Goal: Complete application form

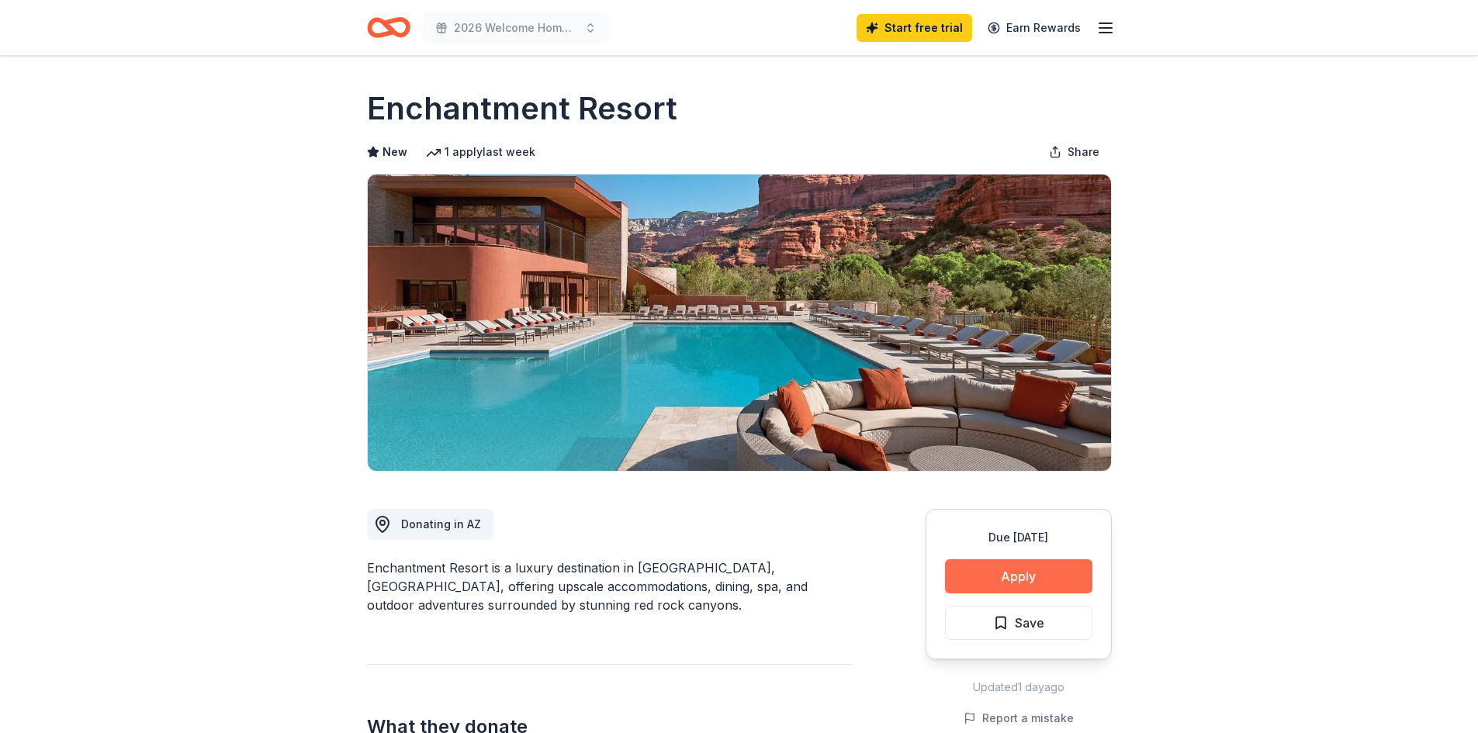
click at [1012, 580] on button "Apply" at bounding box center [1018, 576] width 147 height 34
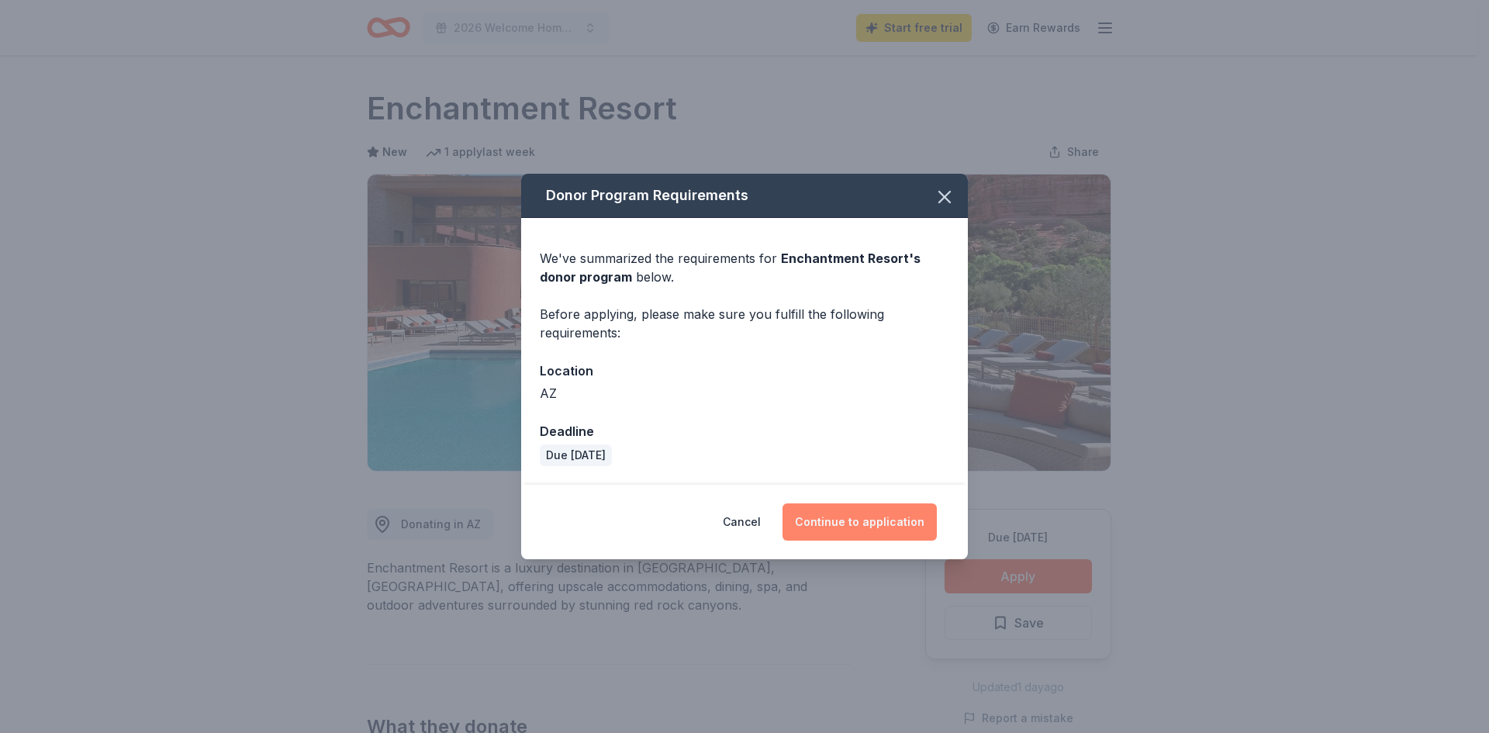
click at [839, 524] on button "Continue to application" at bounding box center [860, 521] width 154 height 37
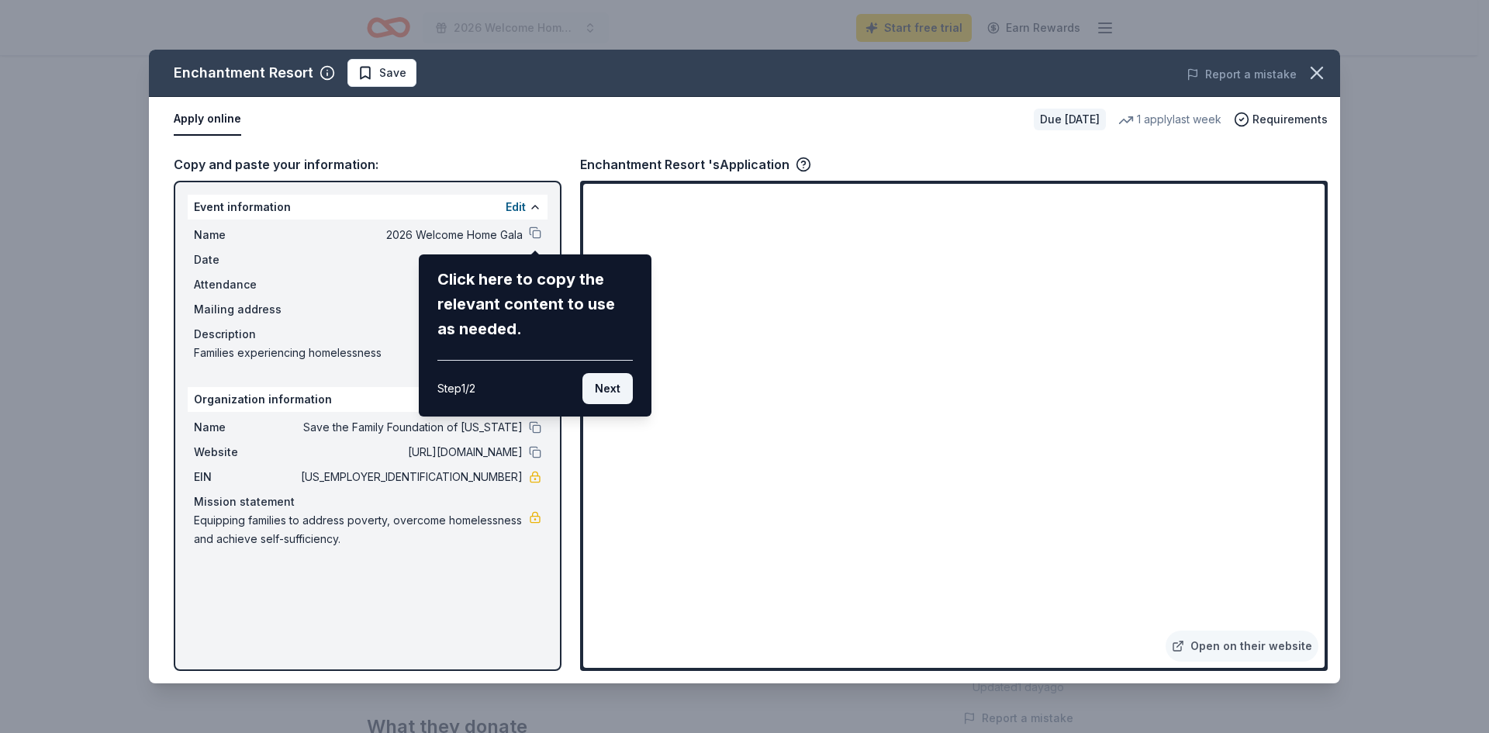
click at [597, 395] on button "Next" at bounding box center [608, 388] width 50 height 31
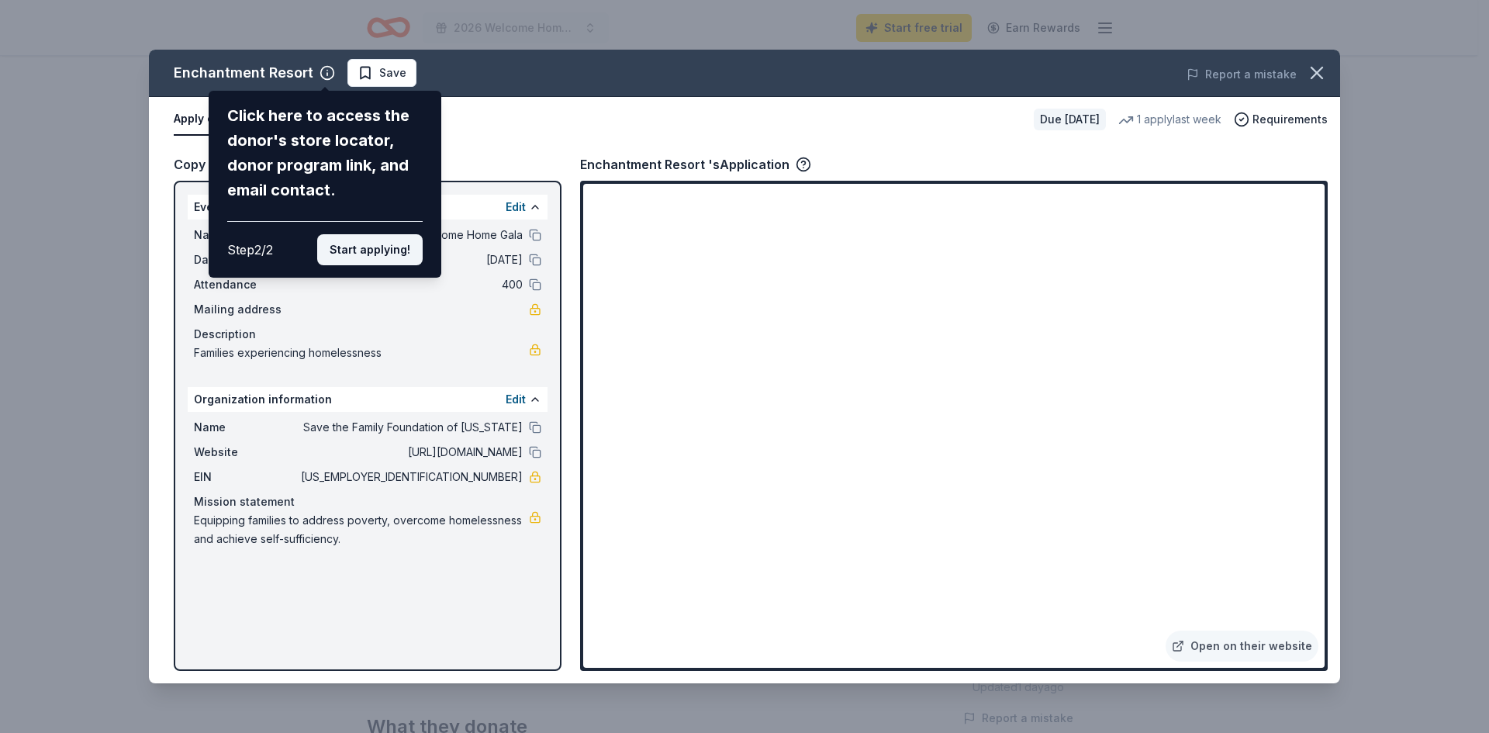
click at [392, 243] on button "Start applying!" at bounding box center [370, 249] width 106 height 31
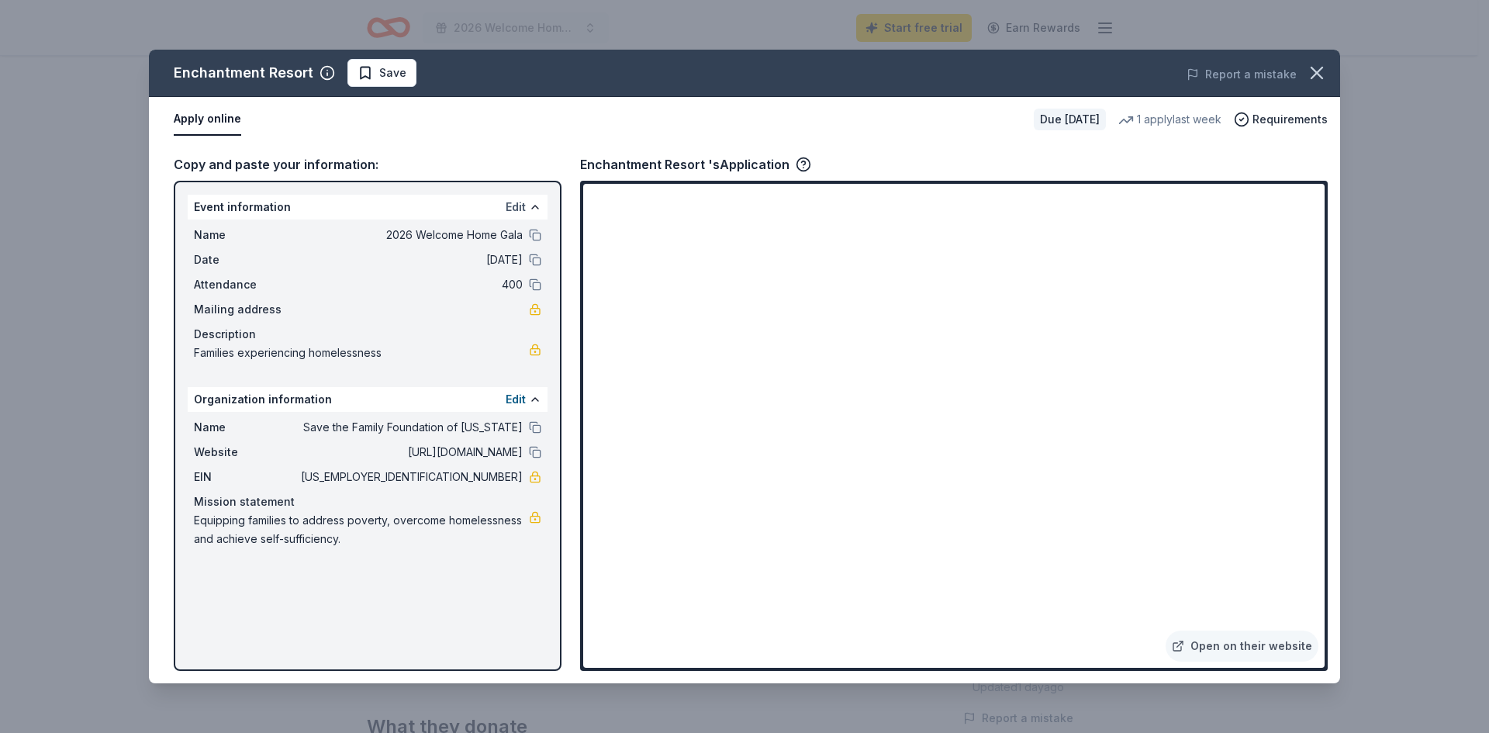
click at [510, 205] on button "Edit" at bounding box center [516, 207] width 20 height 19
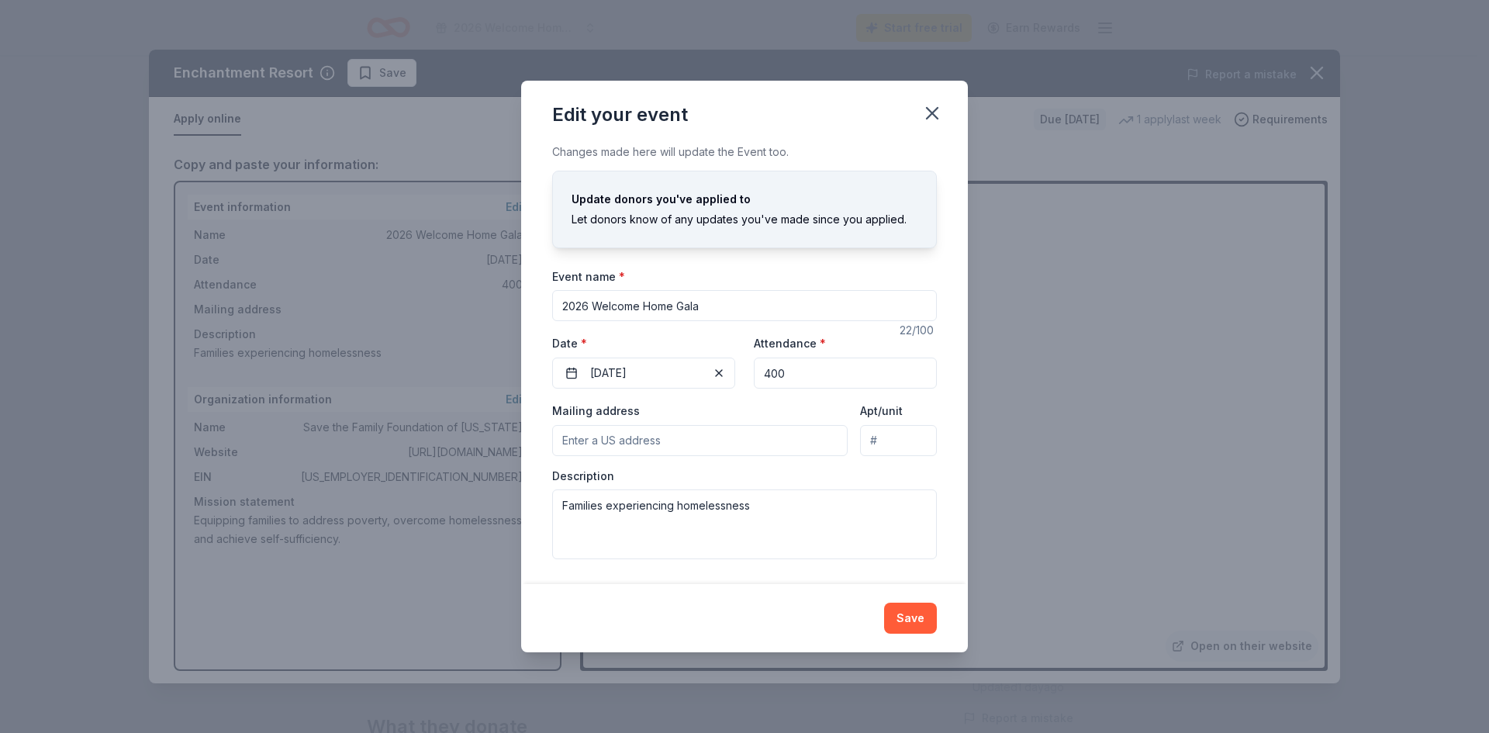
drag, startPoint x: 788, startPoint y: 371, endPoint x: 752, endPoint y: 365, distance: 36.1
click at [745, 366] on div "Event website [DOMAIN_NAME] Attendance * 400 Date * [DATE]" at bounding box center [744, 361] width 385 height 55
type input "500"
click at [911, 617] on button "Save" at bounding box center [910, 618] width 53 height 31
